Goal: Find contact information: Find contact information

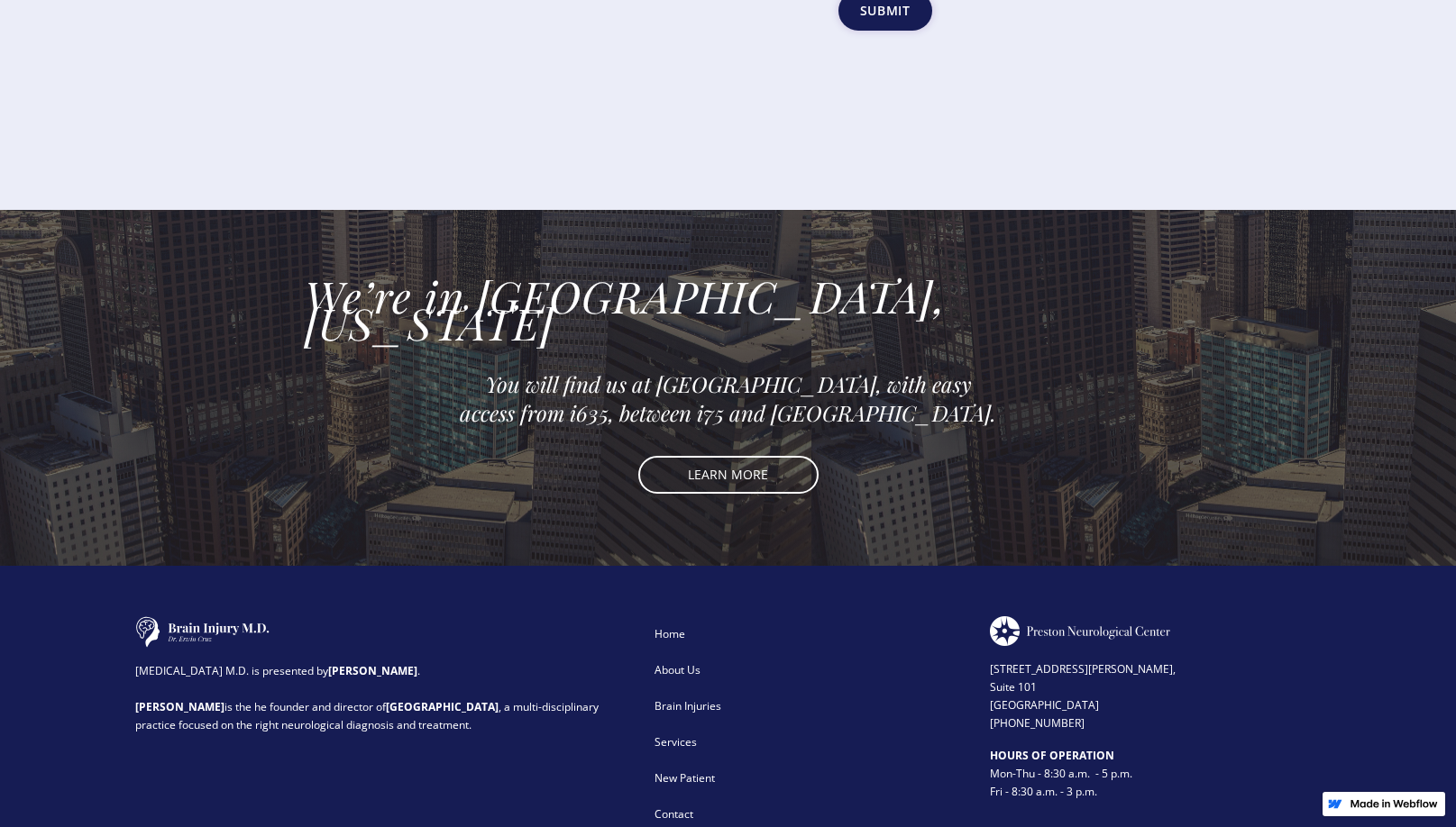
scroll to position [3922, 0]
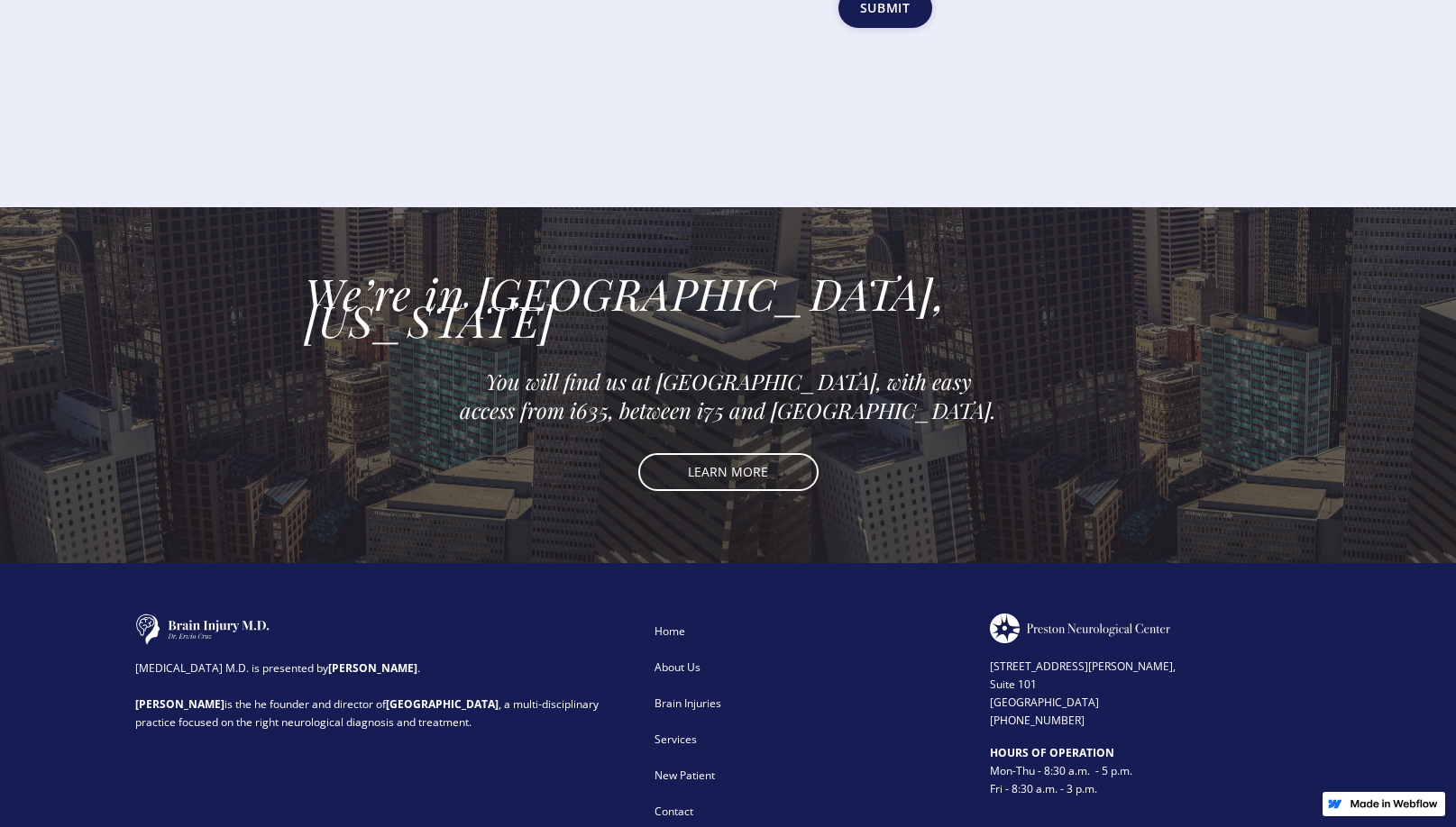
click at [677, 731] on div "Services" at bounding box center [810, 740] width 312 height 18
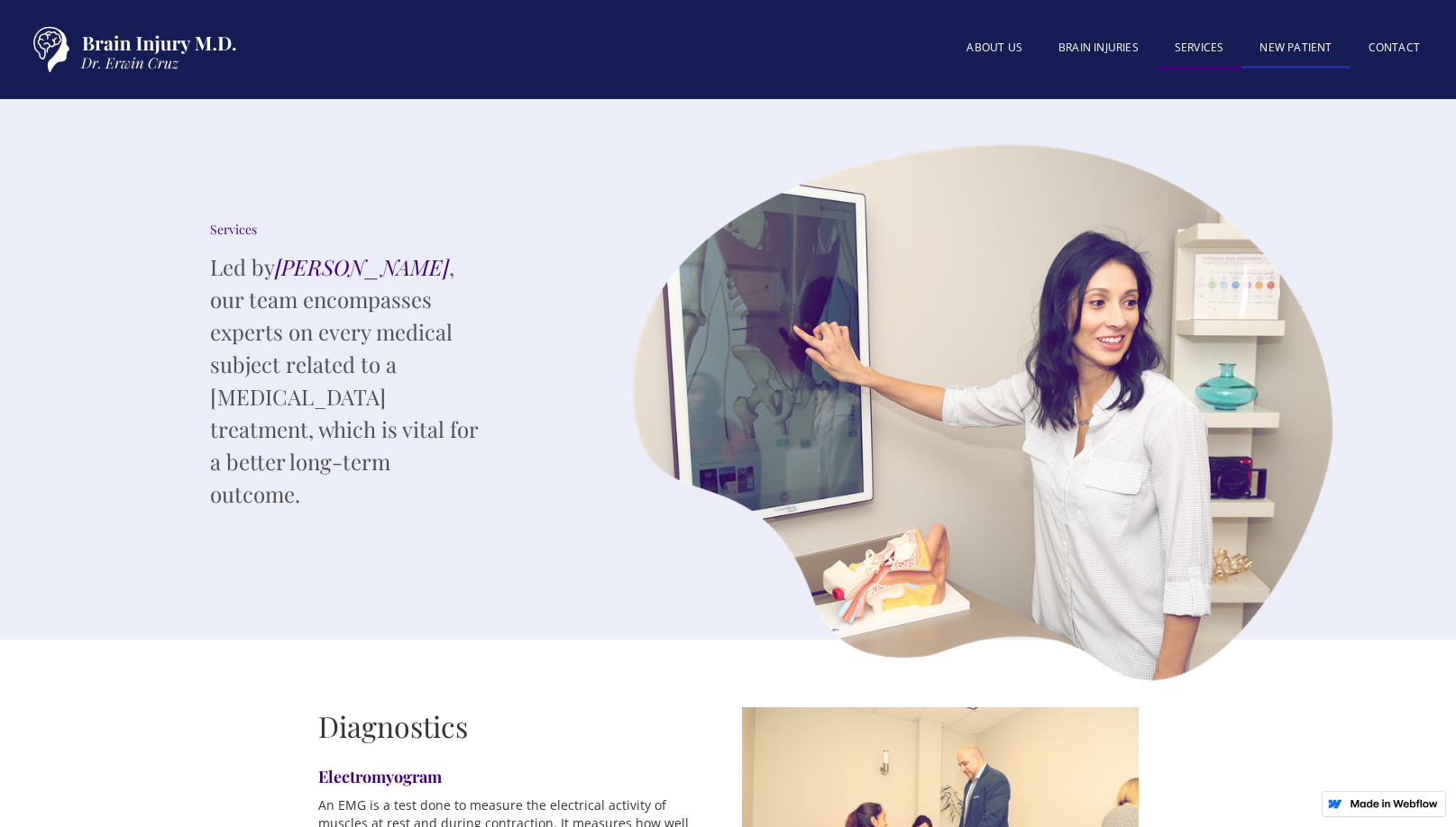
click at [1303, 44] on link "New patient" at bounding box center [1296, 49] width 108 height 38
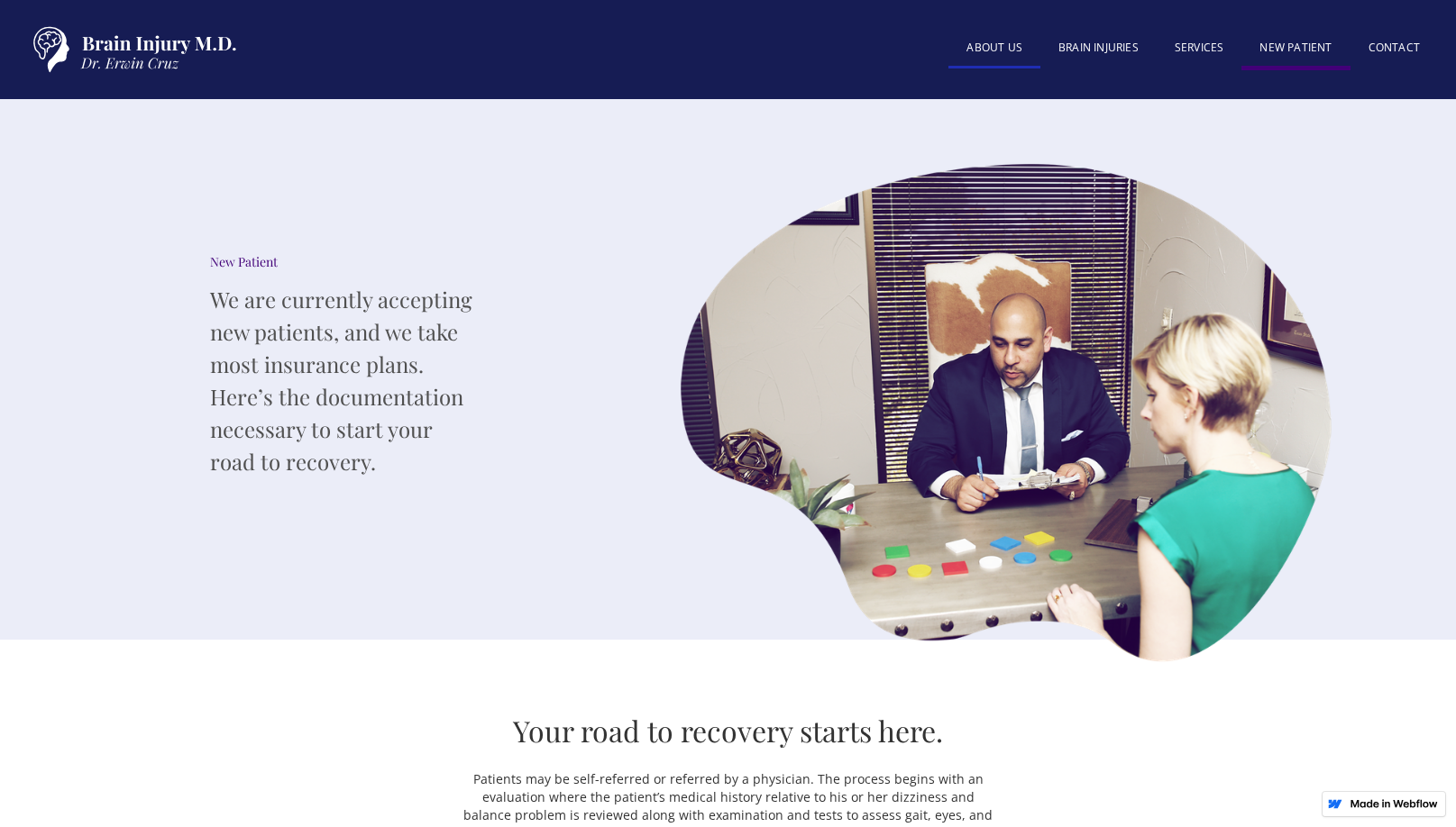
click at [980, 36] on link "About US" at bounding box center [994, 49] width 92 height 38
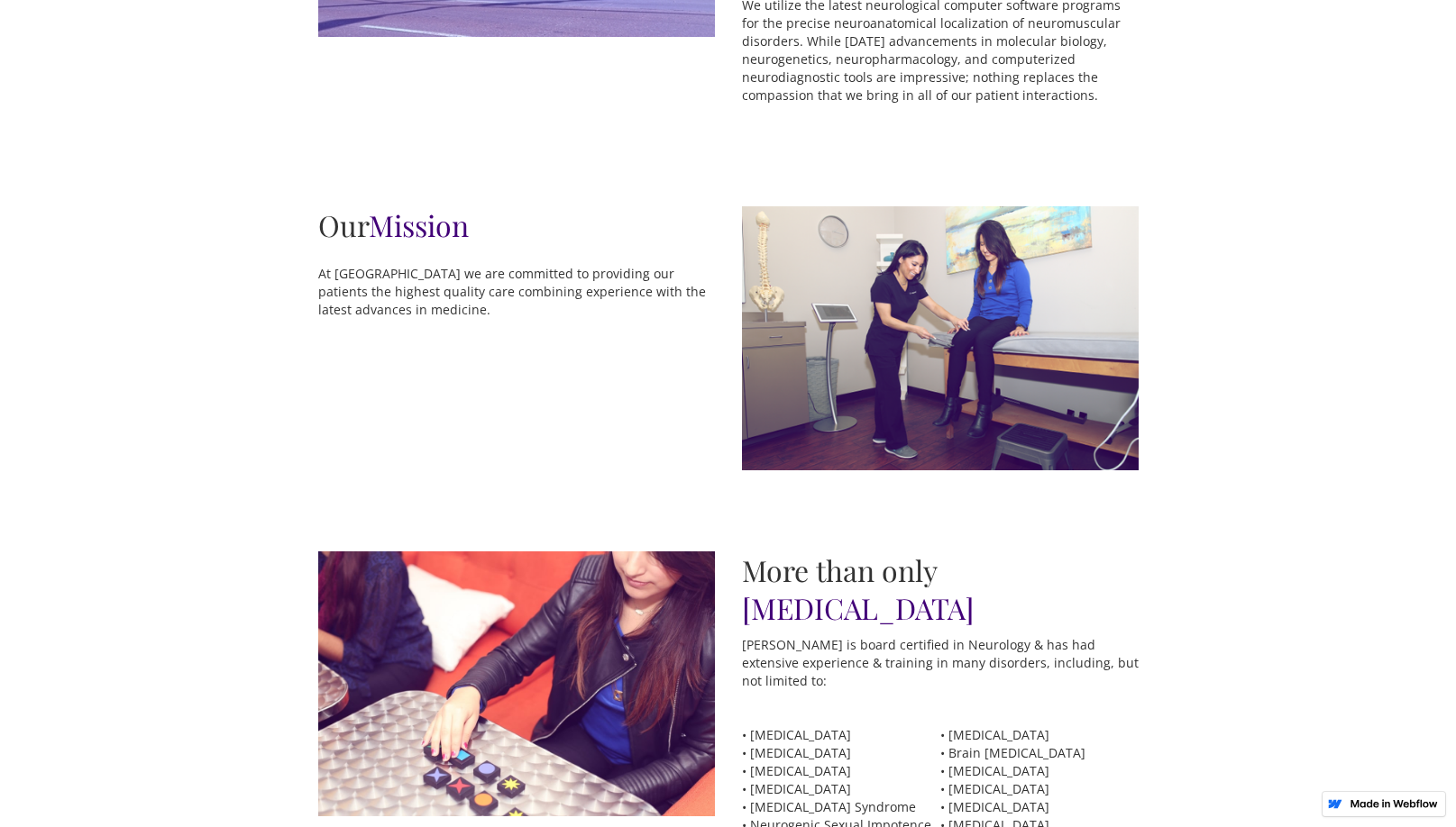
scroll to position [1352, 0]
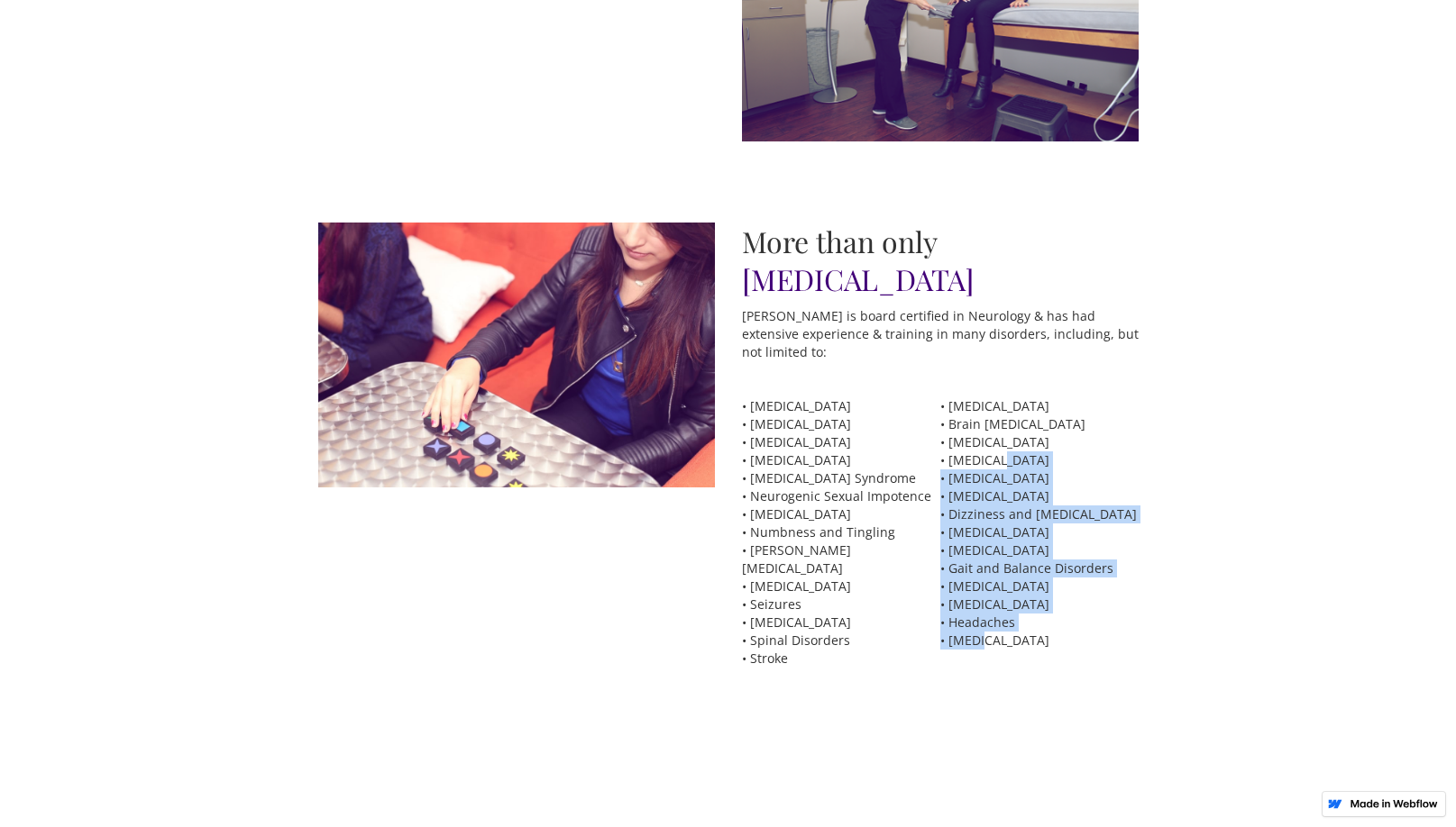
drag, startPoint x: 983, startPoint y: 640, endPoint x: 991, endPoint y: 462, distance: 178.2
click at [992, 463] on p "• Alzheimer's Disease • Brain Concussions • Brain Hemorrhage • Brain Tumors • C…" at bounding box center [1039, 523] width 198 height 252
click at [990, 462] on p "• Alzheimer's Disease • Brain Concussions • Brain Hemorrhage • Brain Tumors • C…" at bounding box center [1039, 523] width 198 height 252
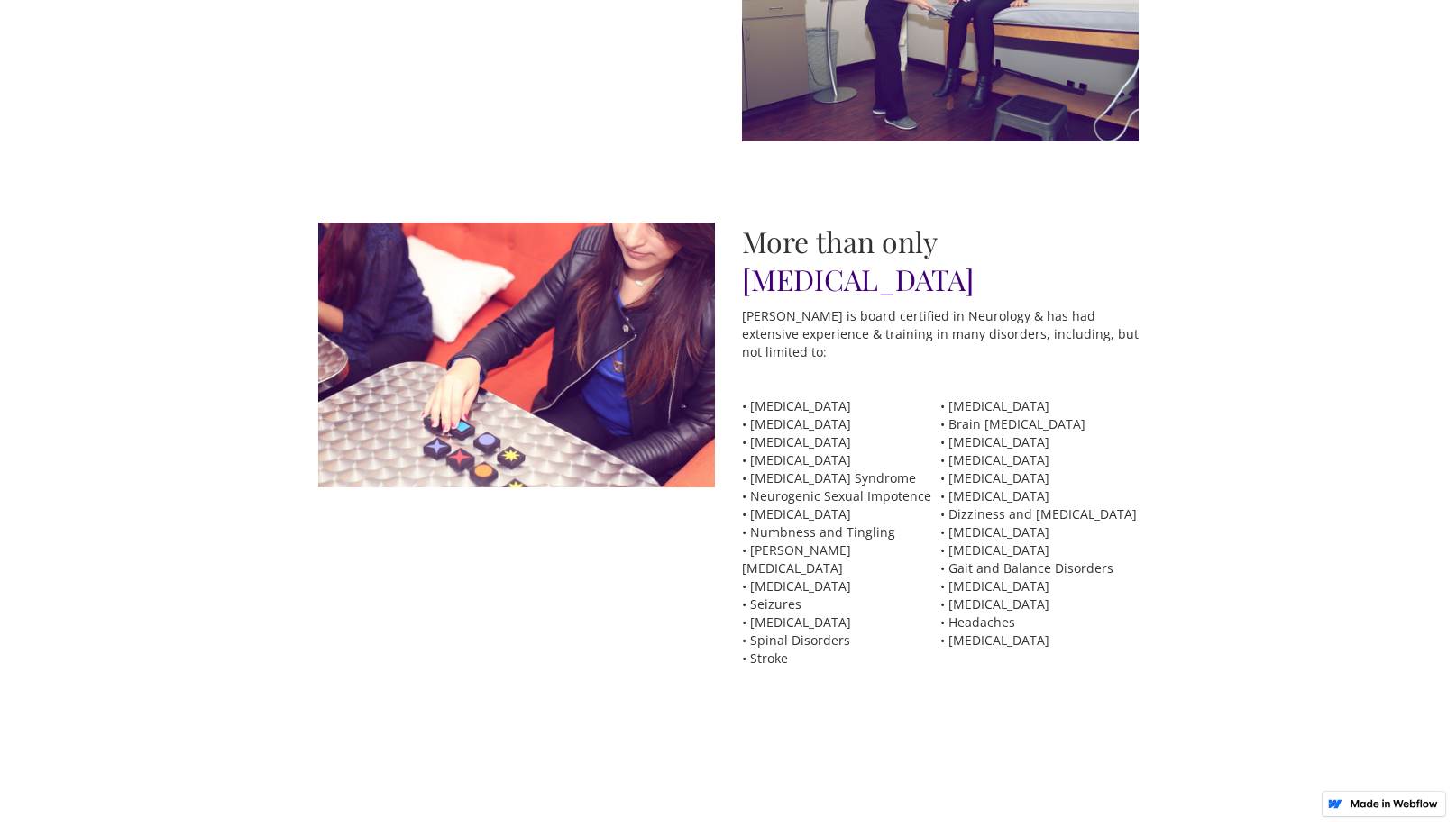
drag, startPoint x: 805, startPoint y: 453, endPoint x: 991, endPoint y: 510, distance: 194.5
click at [980, 511] on div "• Multiple Sclerosis • Muscle Disorders • Myasthenia Gravis • Myopathies • Neur…" at bounding box center [940, 537] width 397 height 333
click at [1027, 507] on p "• Alzheimer's Disease • Brain Concussions • Brain Hemorrhage • Brain Tumors • C…" at bounding box center [1039, 523] width 198 height 252
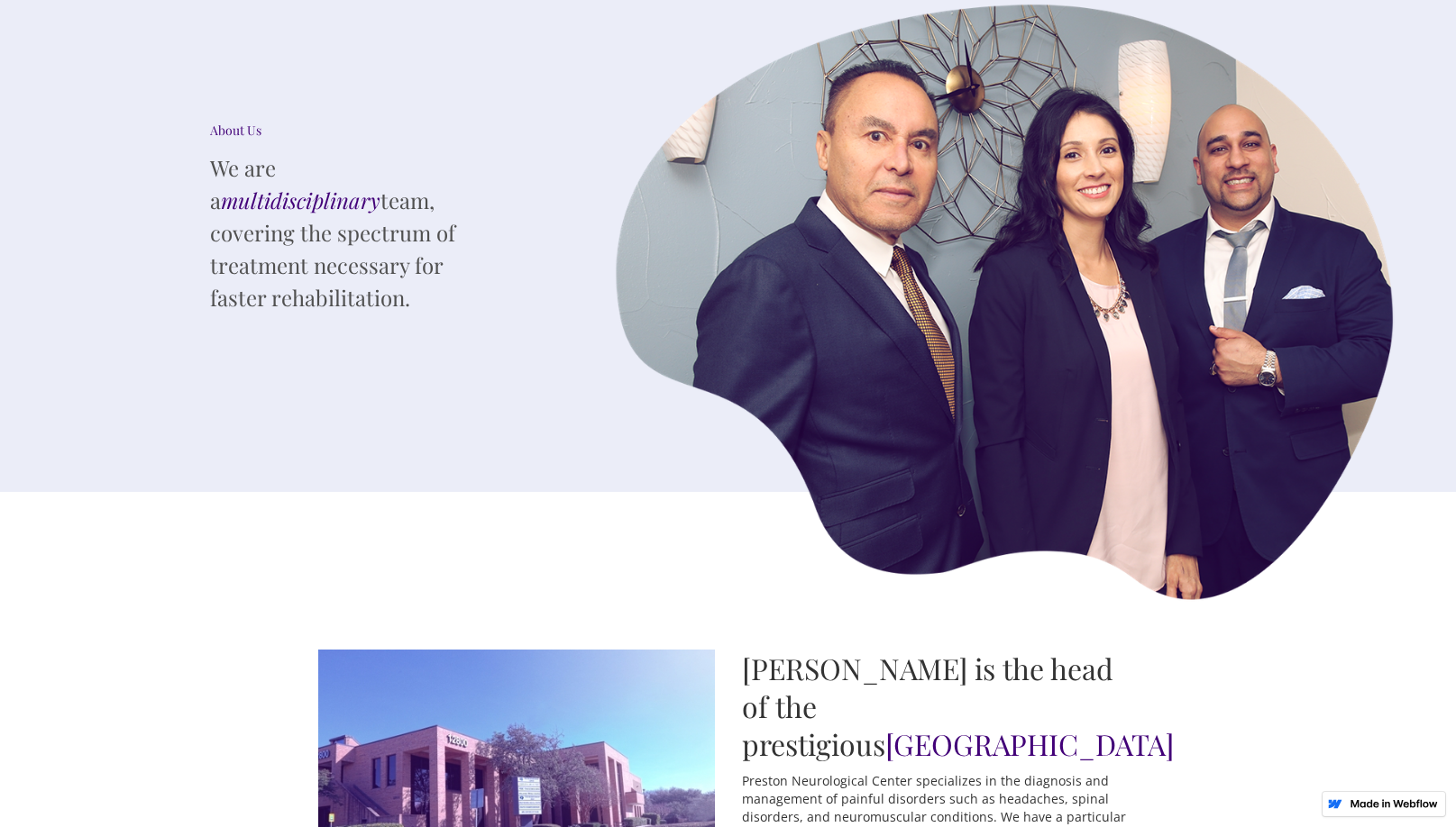
scroll to position [0, 0]
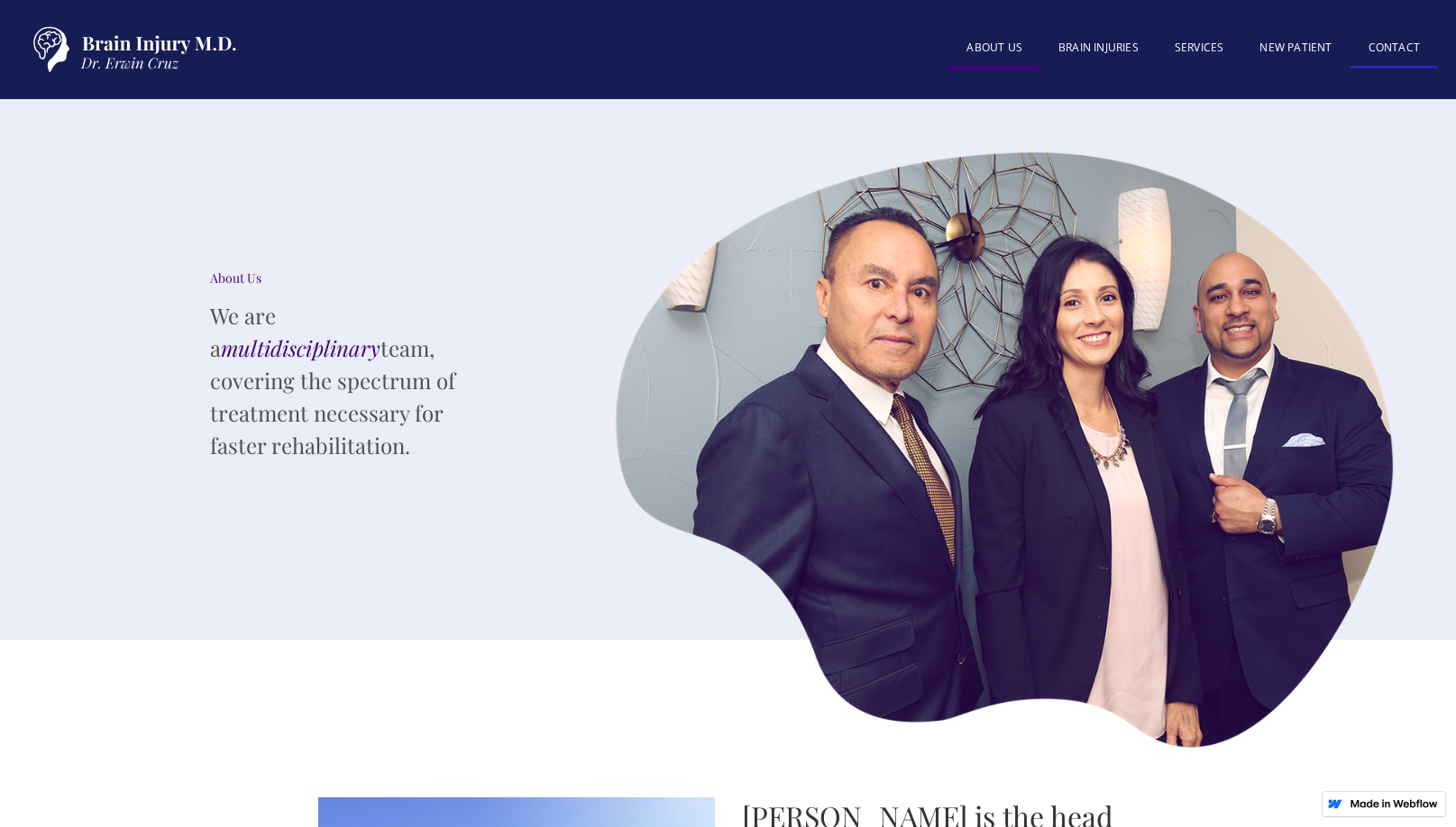
click at [1380, 43] on link "Contact" at bounding box center [1394, 49] width 87 height 38
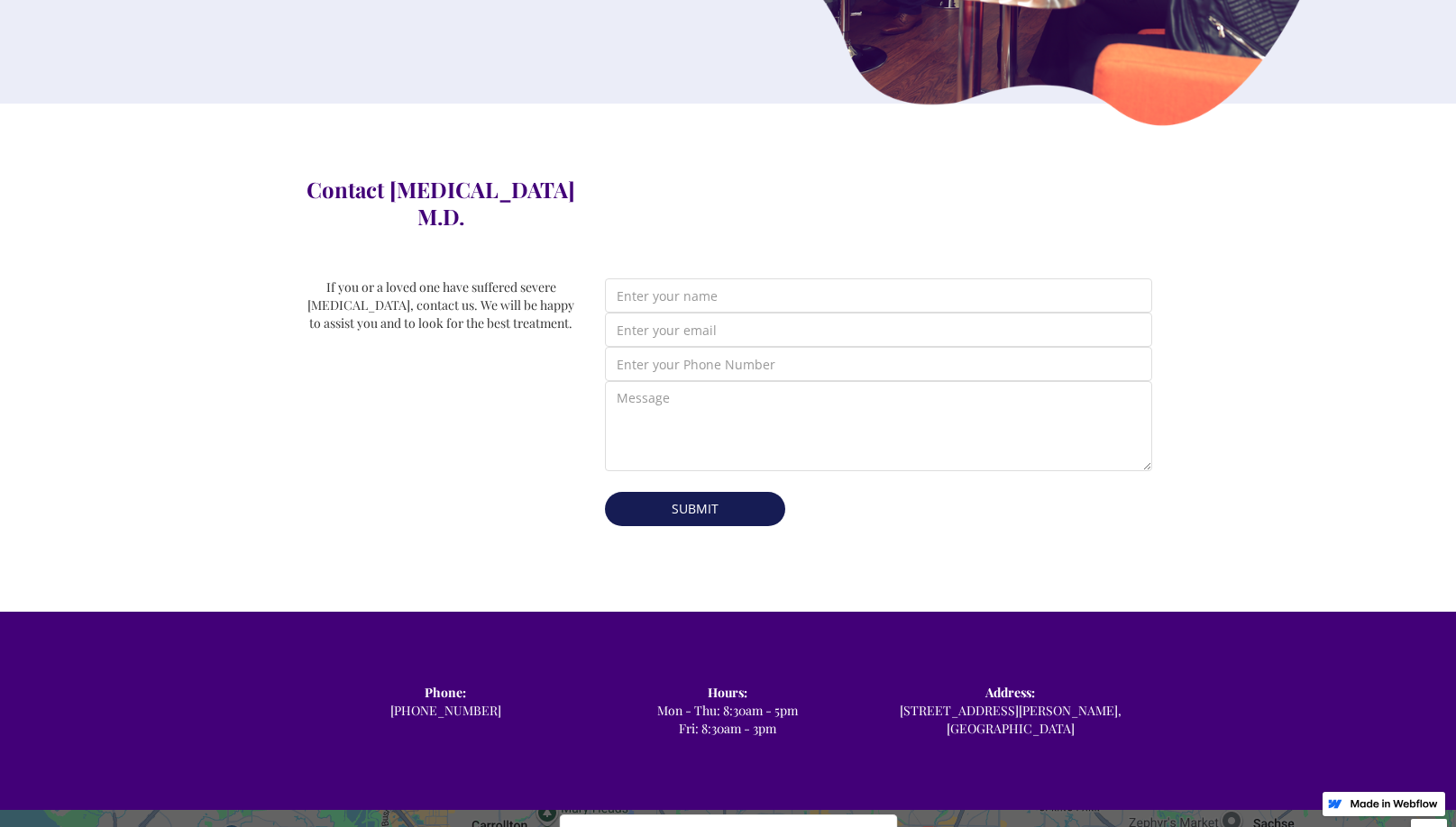
scroll to position [631, 0]
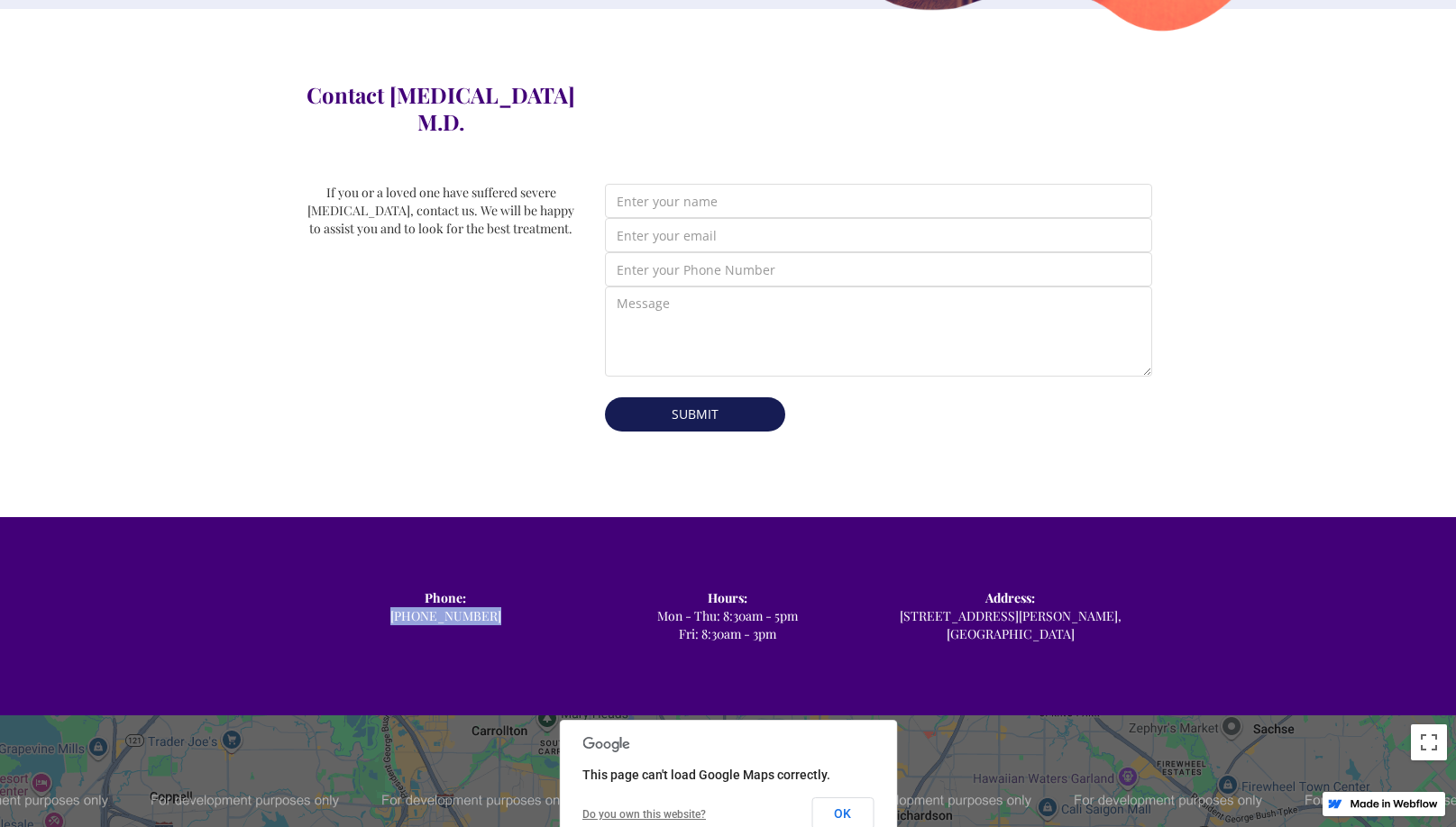
drag, startPoint x: 470, startPoint y: 604, endPoint x: 401, endPoint y: 600, distance: 69.1
click at [401, 600] on div "Phone: ‍ [PHONE_NUMBER]" at bounding box center [445, 615] width 282 height 54
copy div "‍ [PHONE_NUMBER]"
